Goal: Entertainment & Leisure: Consume media (video, audio)

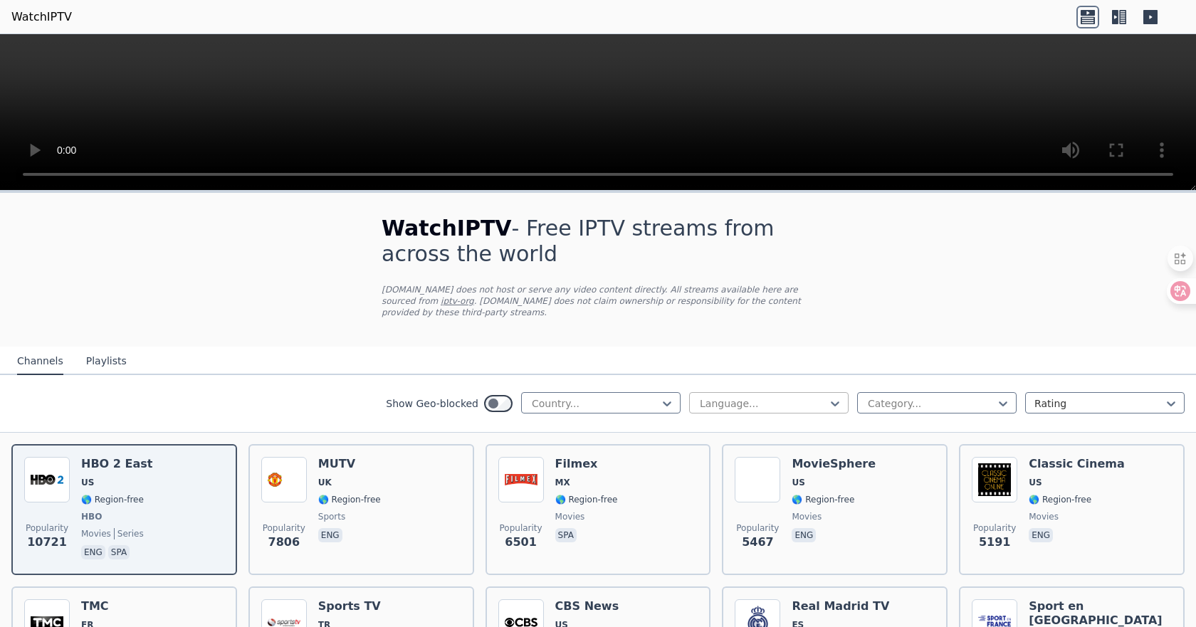
click at [730, 411] on div at bounding box center [763, 403] width 130 height 14
click at [1173, 288] on icon at bounding box center [1169, 291] width 14 height 14
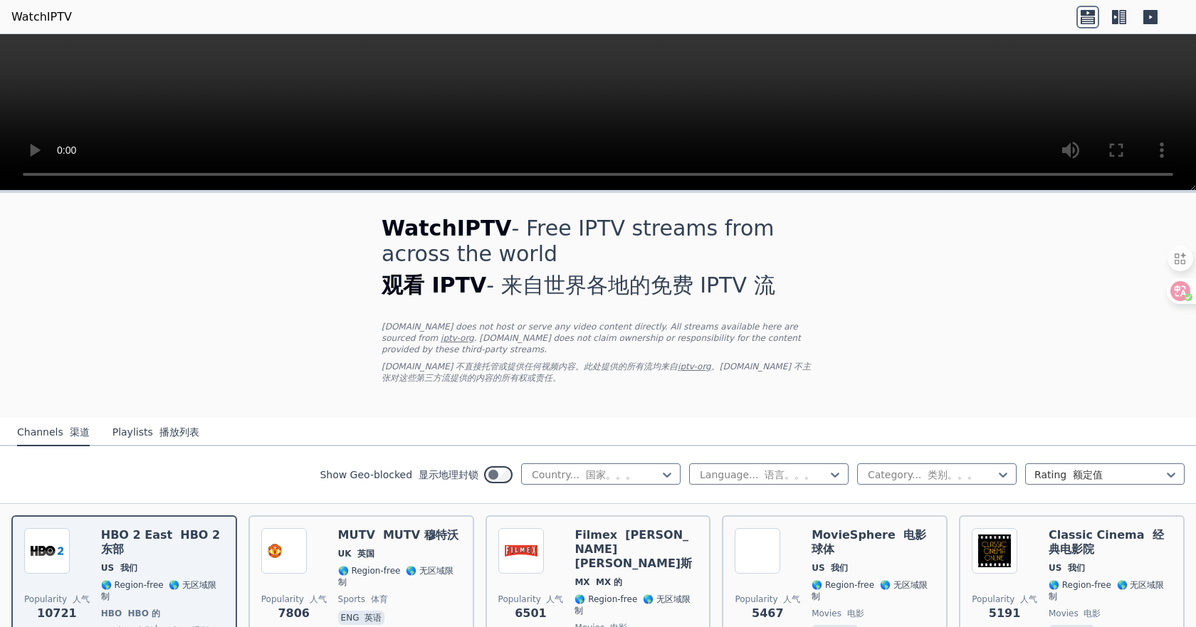
click at [145, 430] on button "Playlists 播放列表" at bounding box center [155, 432] width 87 height 27
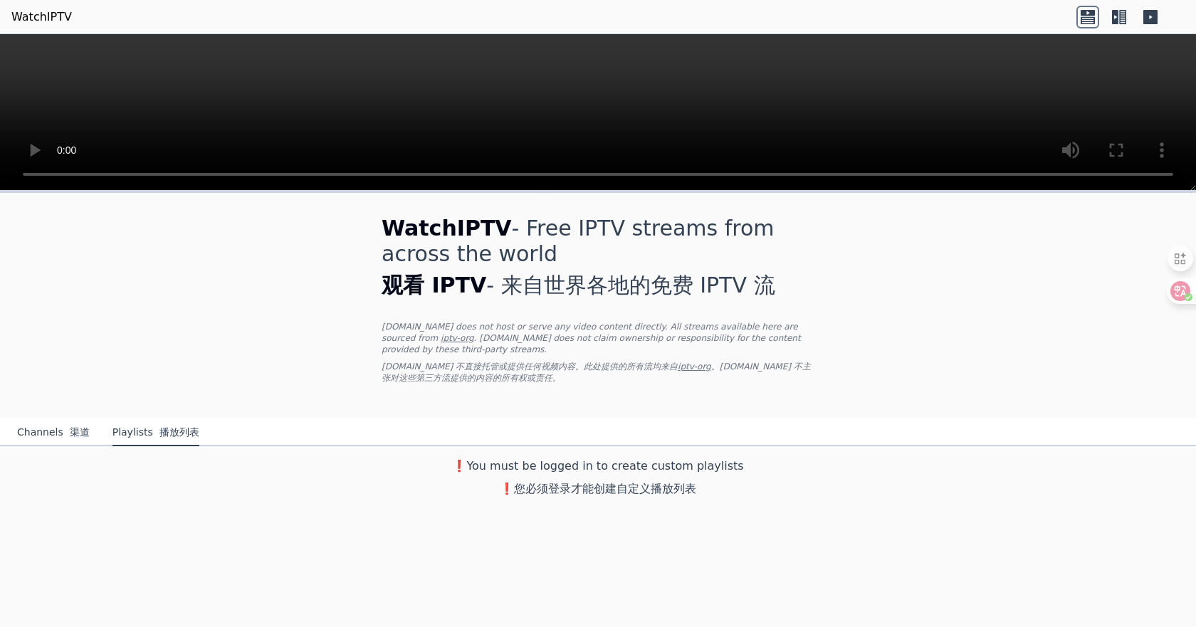
click at [46, 433] on button "Channels 渠道" at bounding box center [53, 432] width 73 height 27
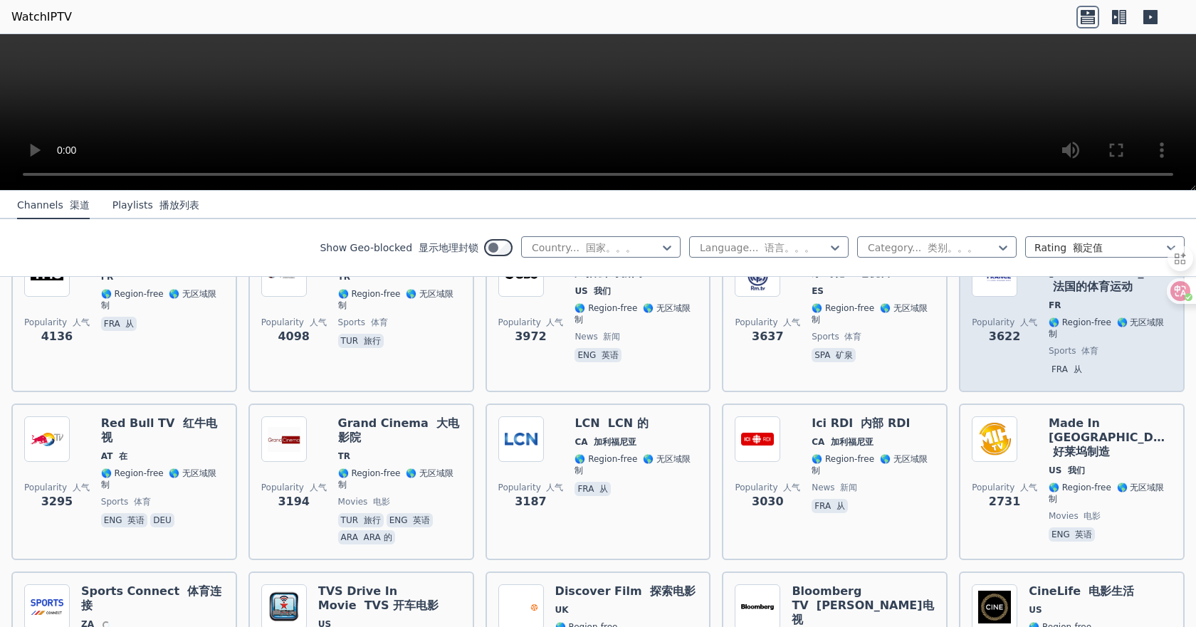
scroll to position [641, 0]
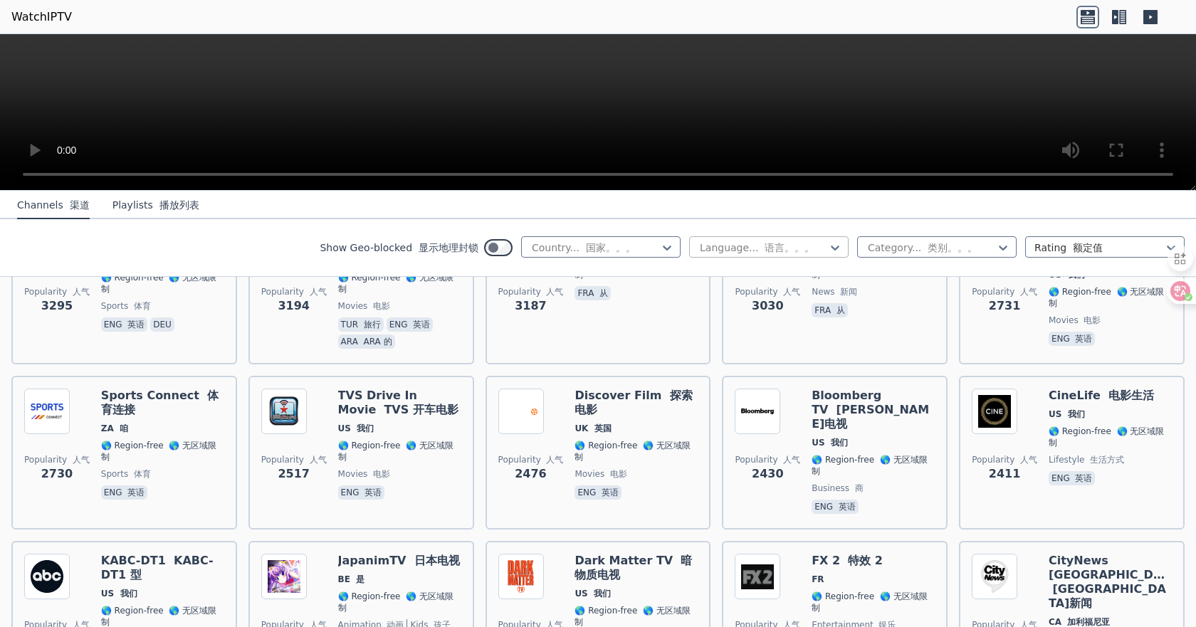
click at [710, 248] on div at bounding box center [763, 248] width 130 height 14
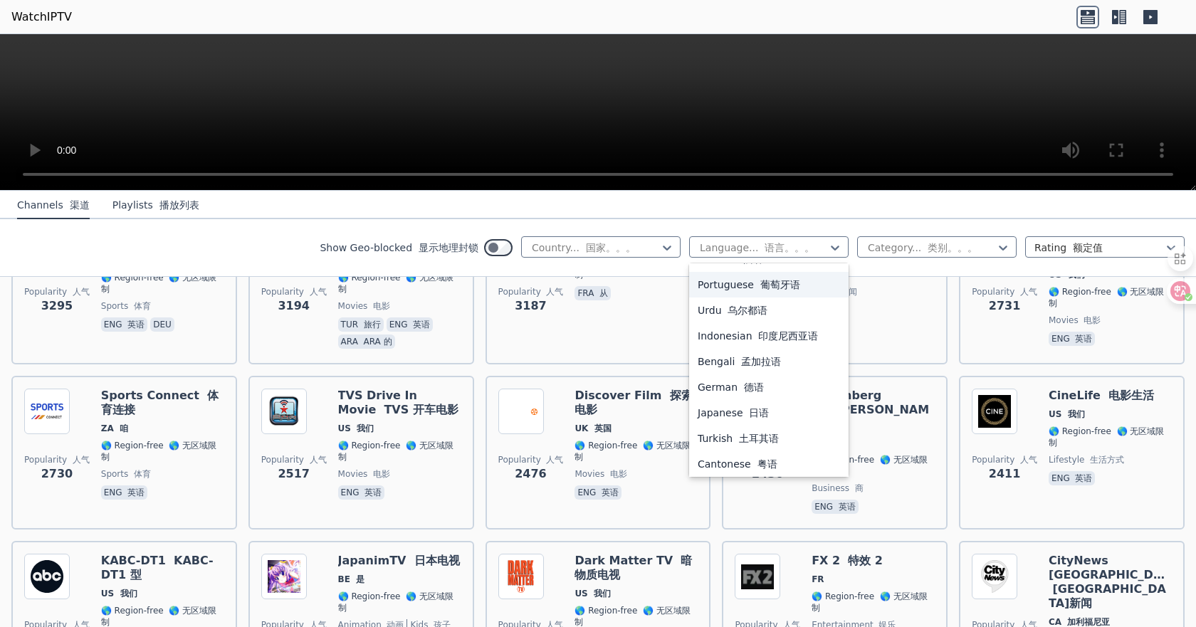
scroll to position [285, 0]
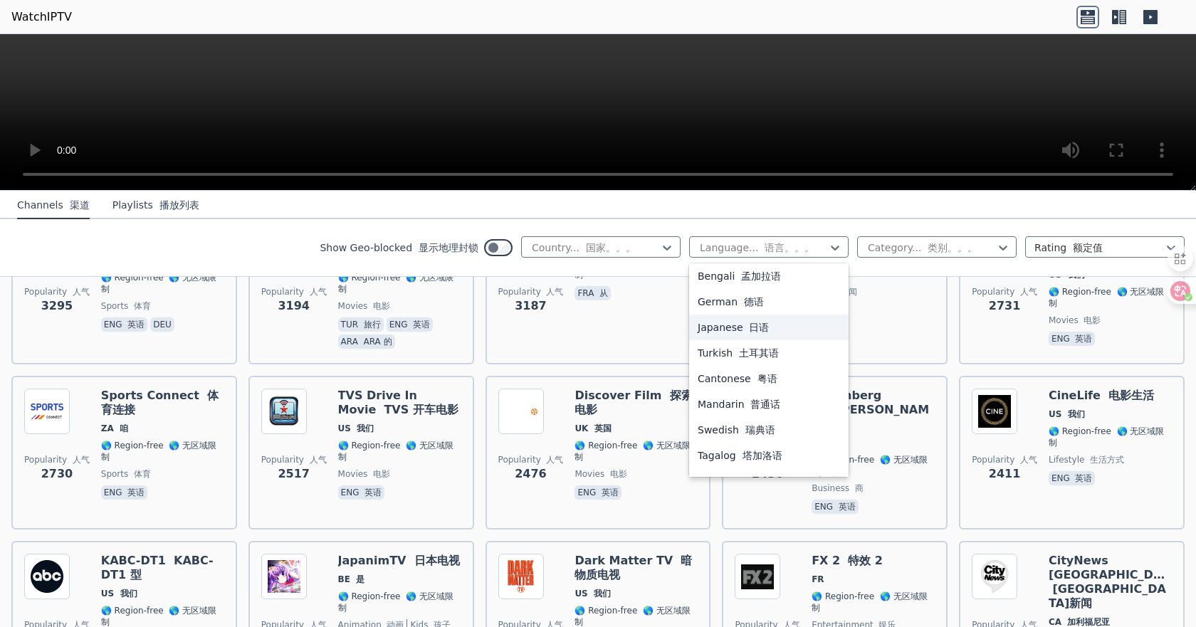
click at [758, 332] on div "Japanese 日语" at bounding box center [768, 328] width 159 height 26
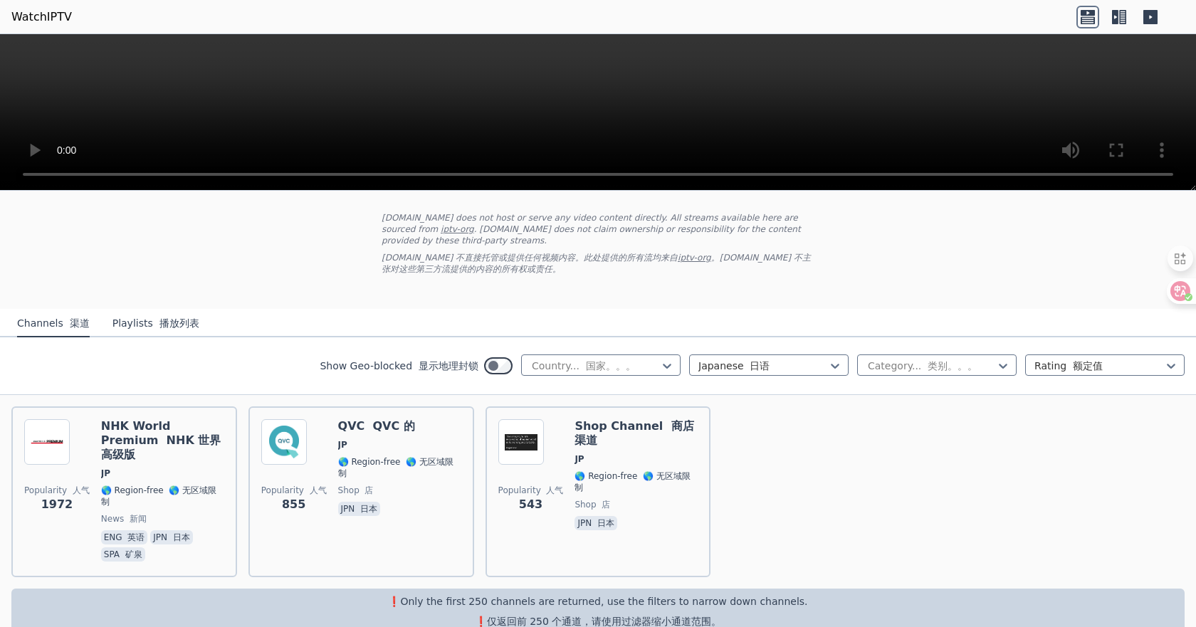
scroll to position [135, 0]
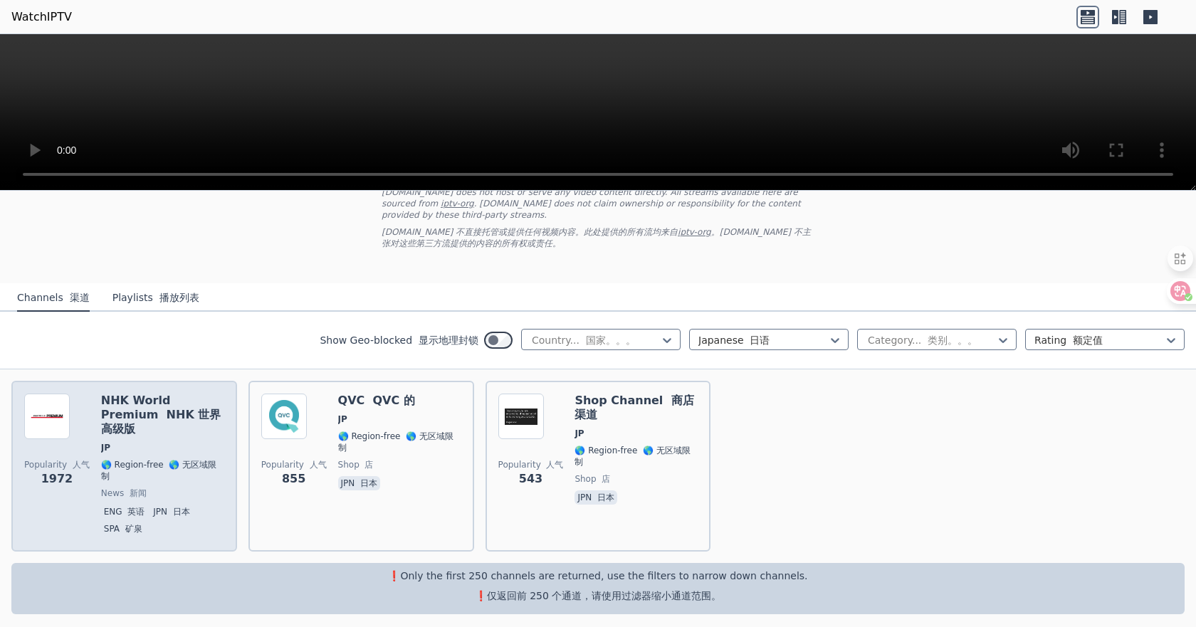
click at [170, 415] on font "NHK 世界高级版" at bounding box center [161, 422] width 120 height 28
click at [167, 416] on font "NHK 世界高级版" at bounding box center [161, 422] width 120 height 28
click at [31, 419] on img at bounding box center [47, 417] width 46 height 46
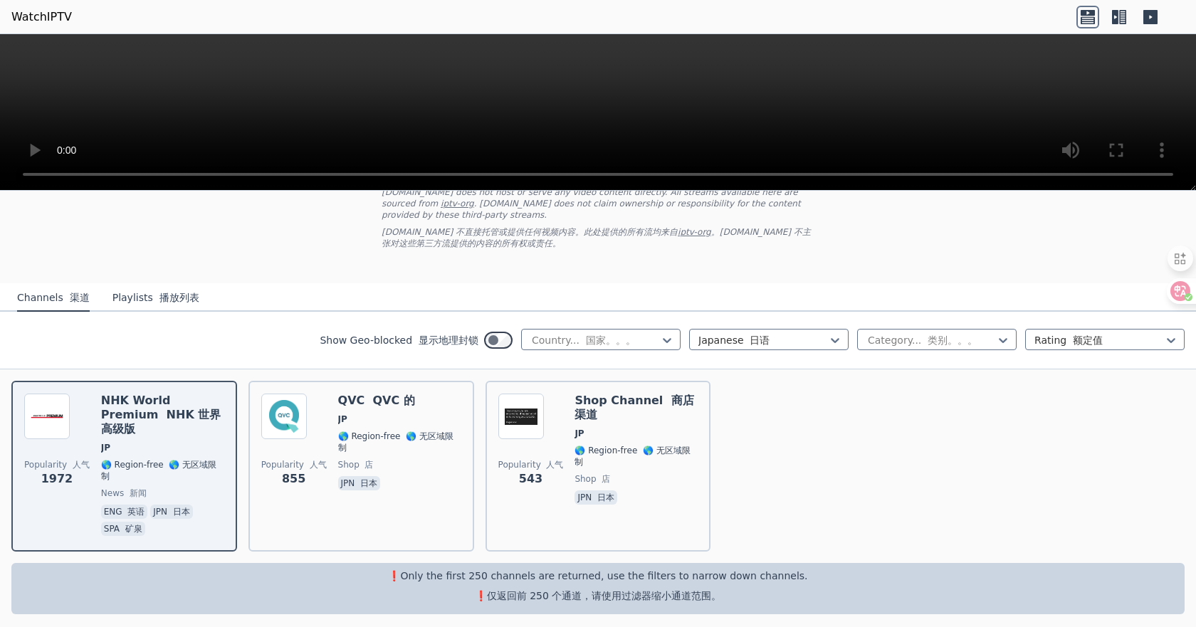
scroll to position [0, 0]
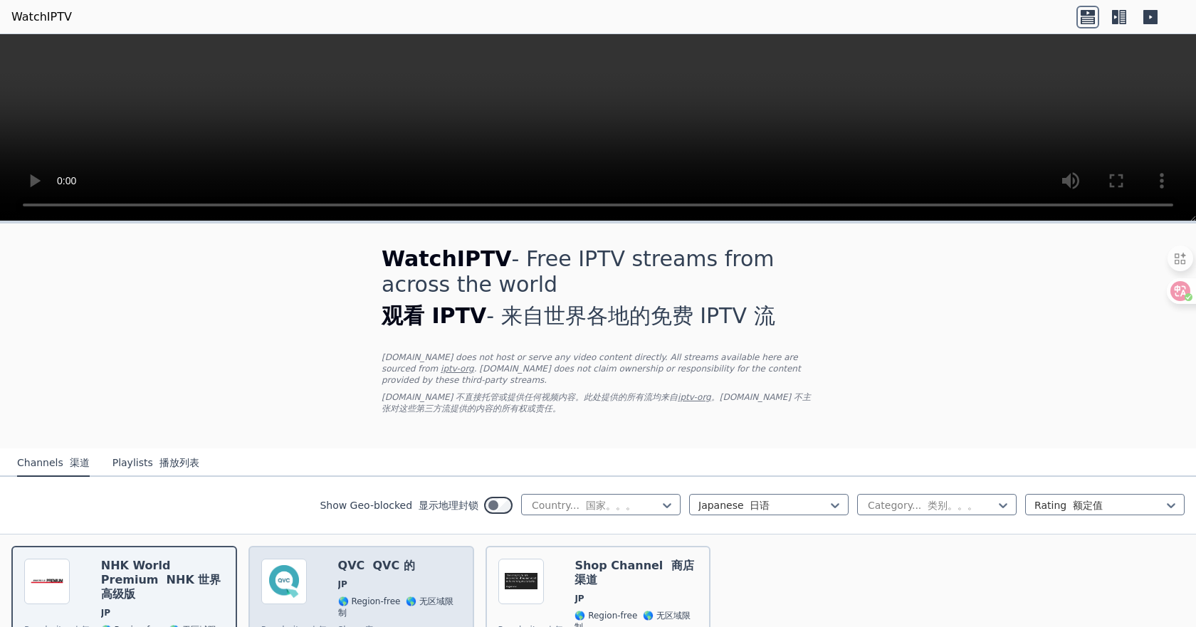
click at [320, 606] on div "Popularity 人气 855 QVC QVC 的 JP 🌎 Region-free 🌎 无区域限制 shop 店 jpn 日本" at bounding box center [361, 631] width 200 height 145
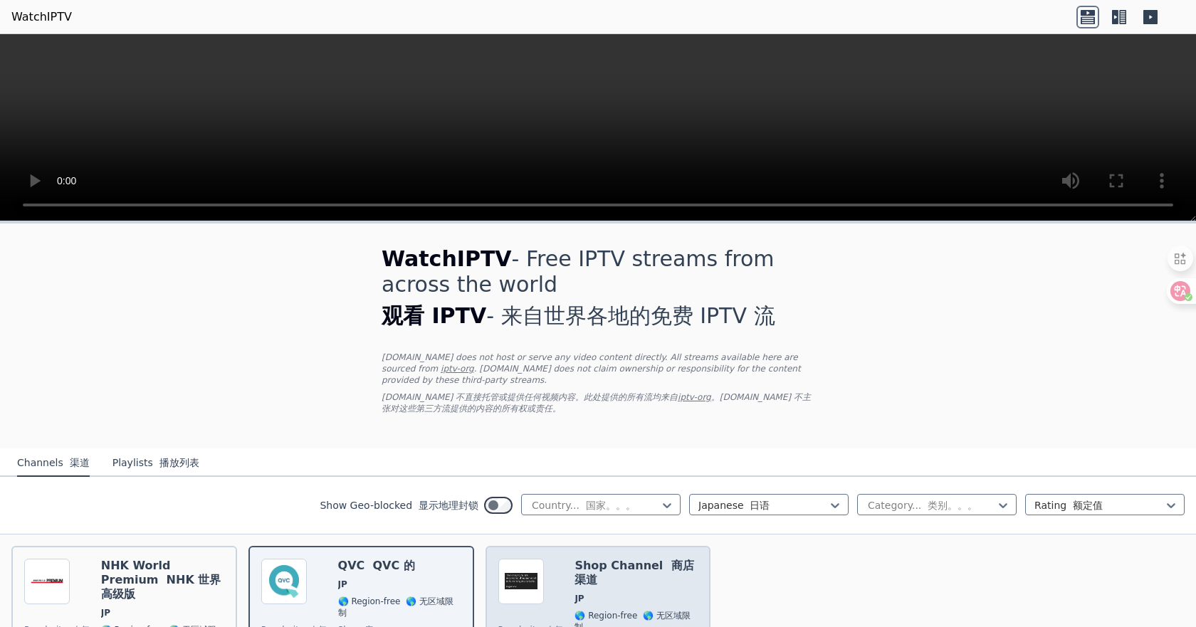
click at [639, 574] on h6 "Shop Channel 商店渠道" at bounding box center [635, 573] width 123 height 28
